Goal: Task Accomplishment & Management: Manage account settings

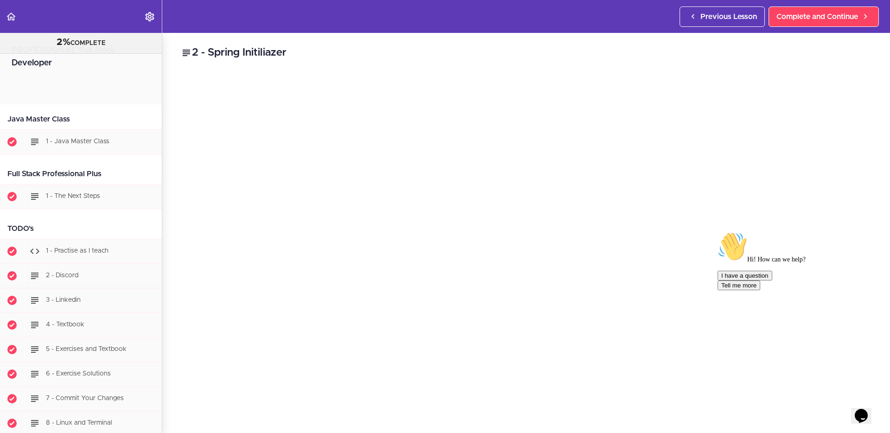
scroll to position [528, 0]
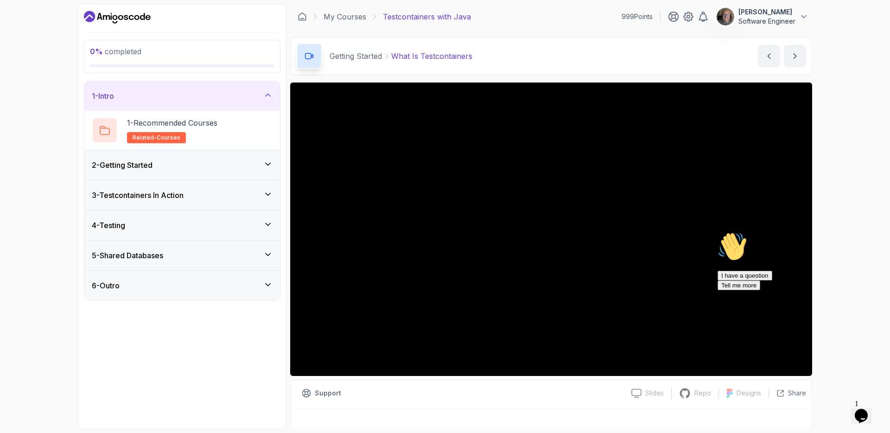
click at [794, 18] on p "Software Engineer" at bounding box center [766, 21] width 57 height 9
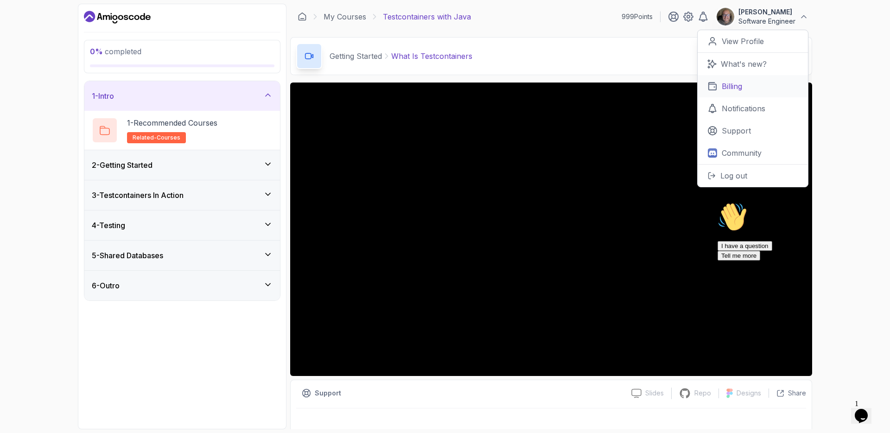
click at [752, 88] on link "Billing" at bounding box center [753, 86] width 110 height 22
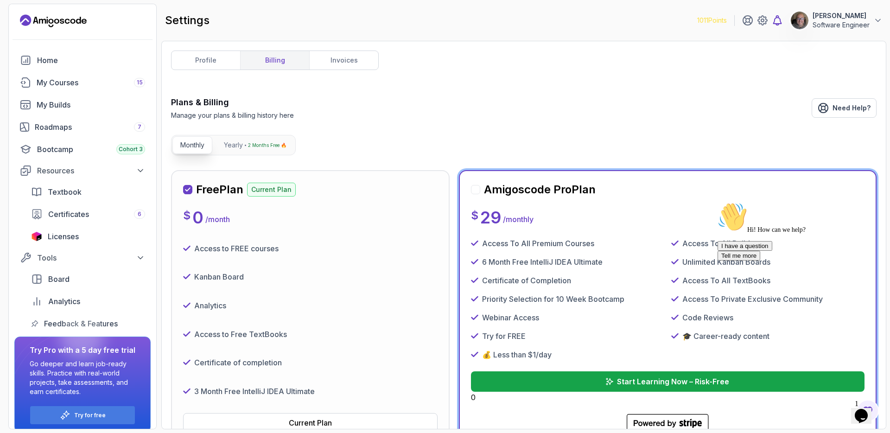
click at [778, 22] on icon at bounding box center [777, 20] width 11 height 11
click at [696, 387] on button "Start Learning Now – Risk-Free" at bounding box center [668, 381] width 398 height 20
